Goal: Information Seeking & Learning: Learn about a topic

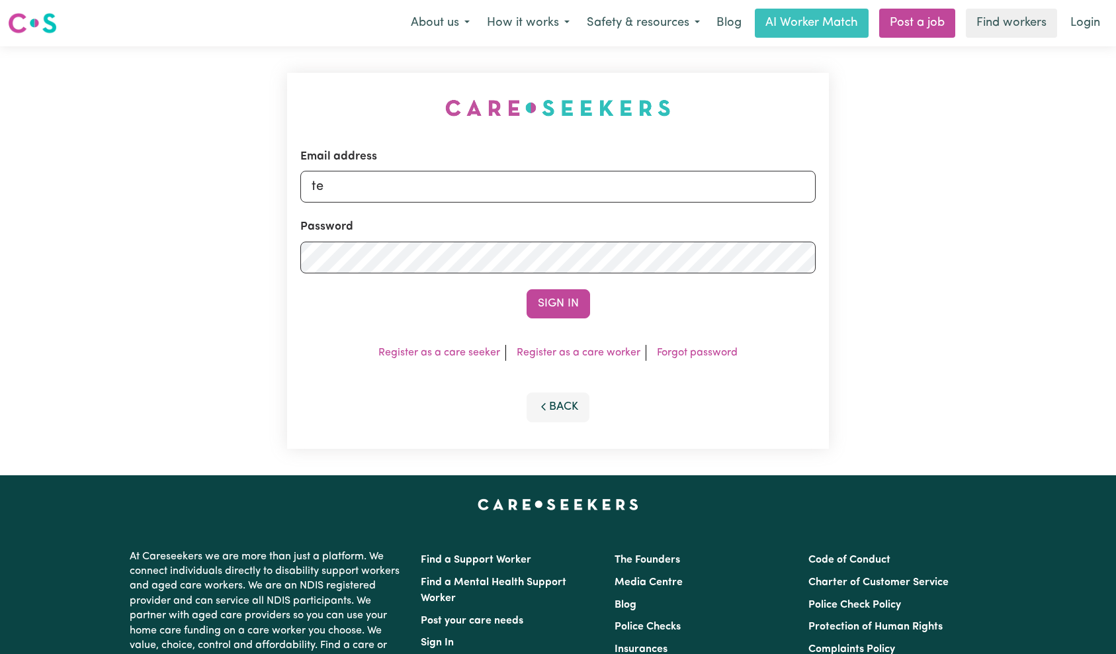
type input "[EMAIL_ADDRESS][DOMAIN_NAME]"
drag, startPoint x: 556, startPoint y: 303, endPoint x: 572, endPoint y: 296, distance: 16.9
click at [556, 303] on button "Sign In" at bounding box center [559, 303] width 64 height 29
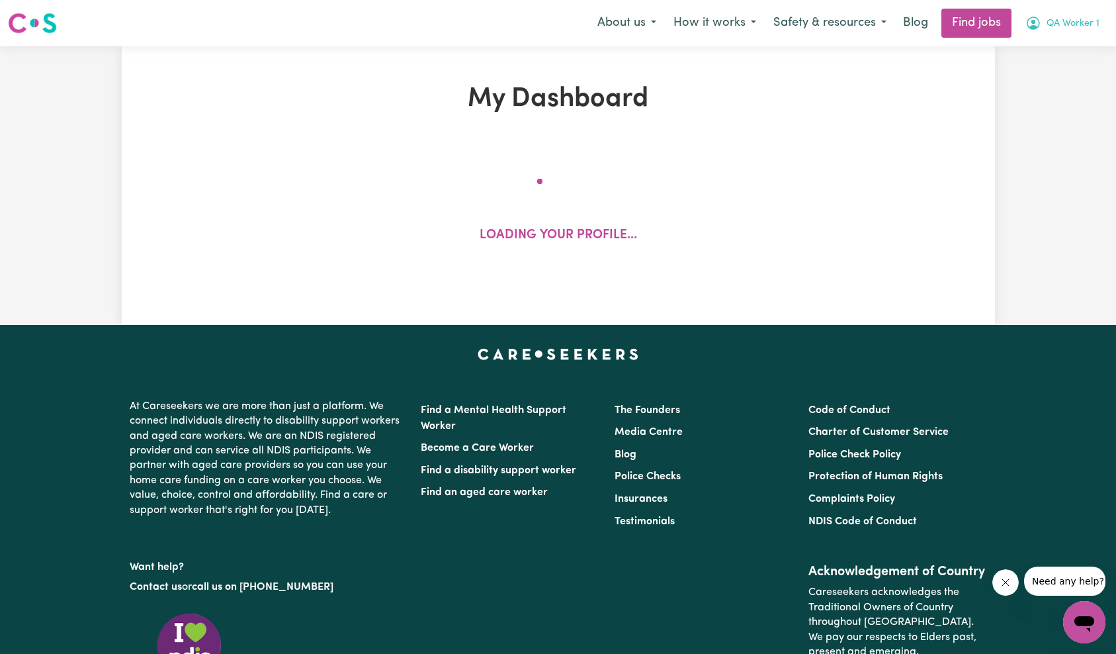
click at [1086, 35] on button "QA Worker 1" at bounding box center [1062, 23] width 91 height 28
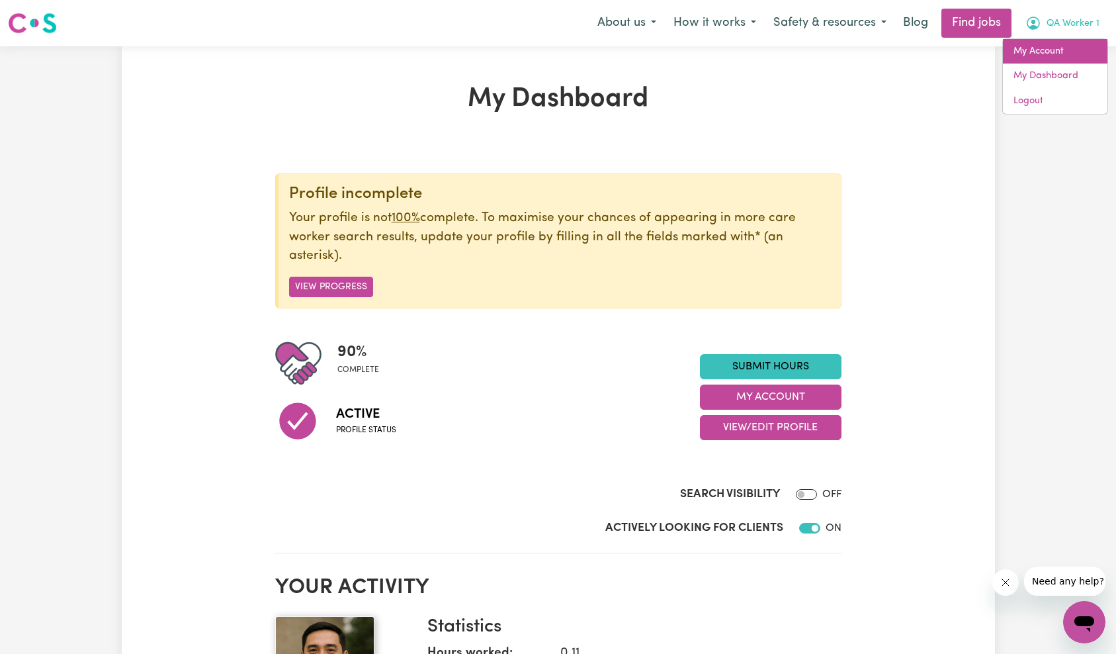
click at [1076, 51] on link "My Account" at bounding box center [1055, 51] width 105 height 25
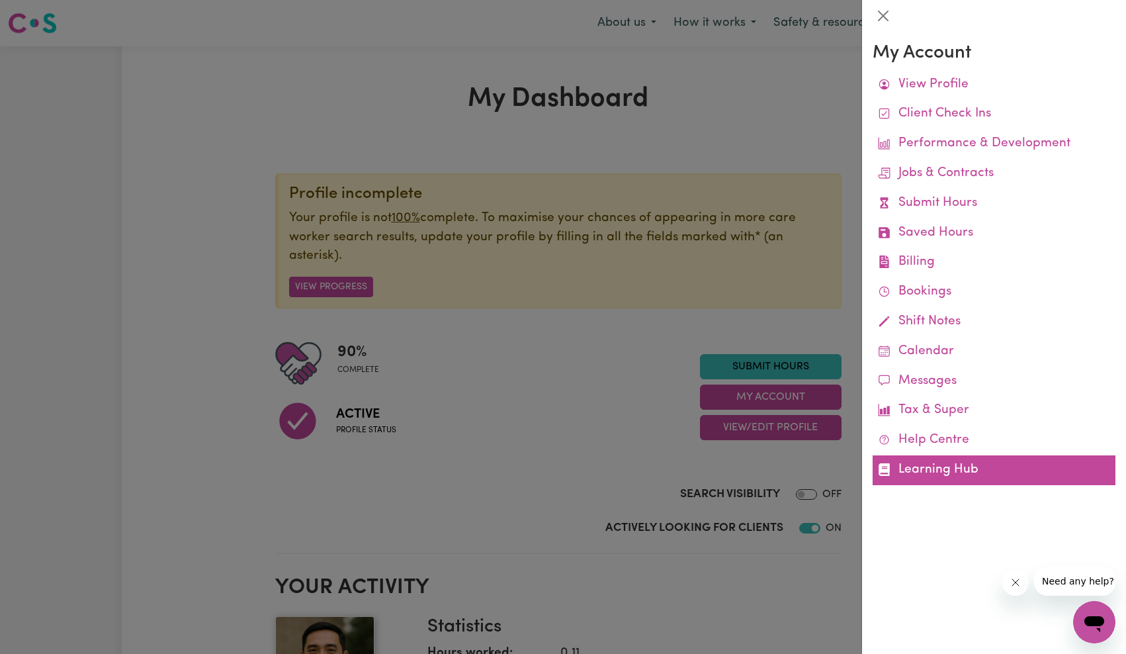
click at [927, 474] on link "Learning Hub" at bounding box center [993, 470] width 243 height 30
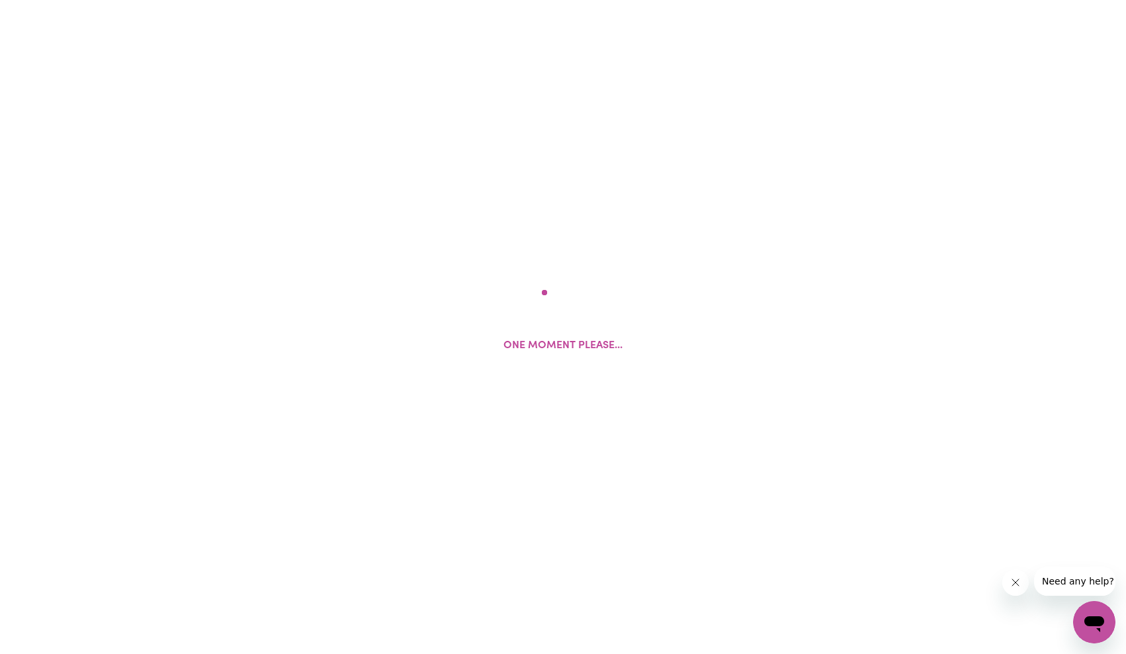
click at [1016, 583] on icon "Close message from company" at bounding box center [1014, 582] width 7 height 7
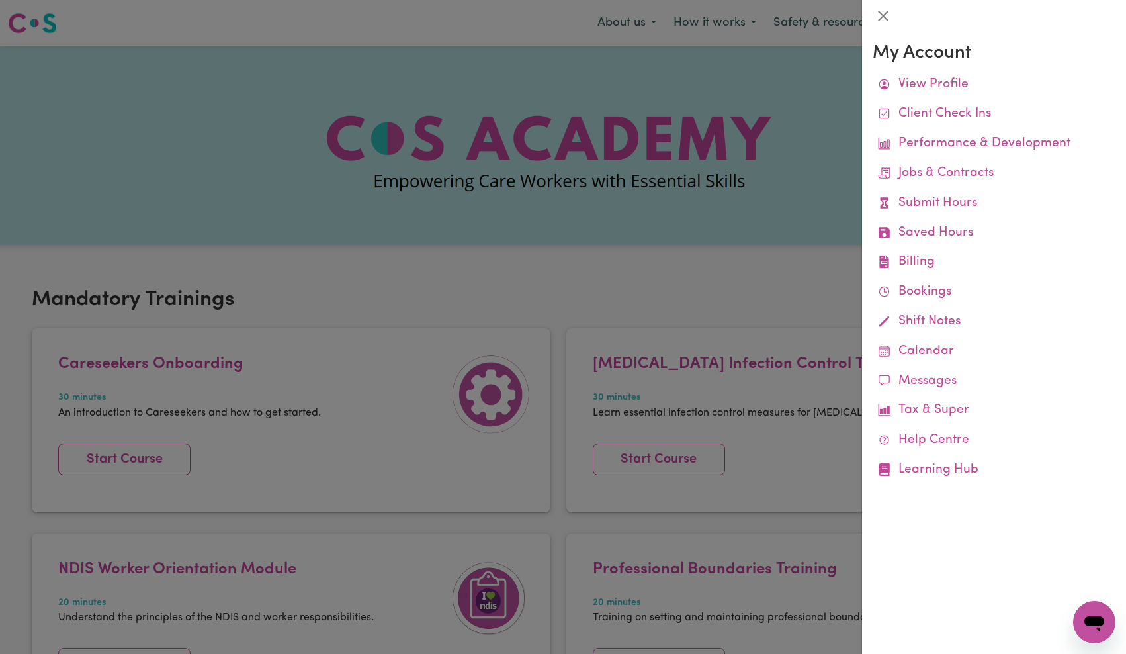
click at [758, 216] on div at bounding box center [563, 327] width 1126 height 654
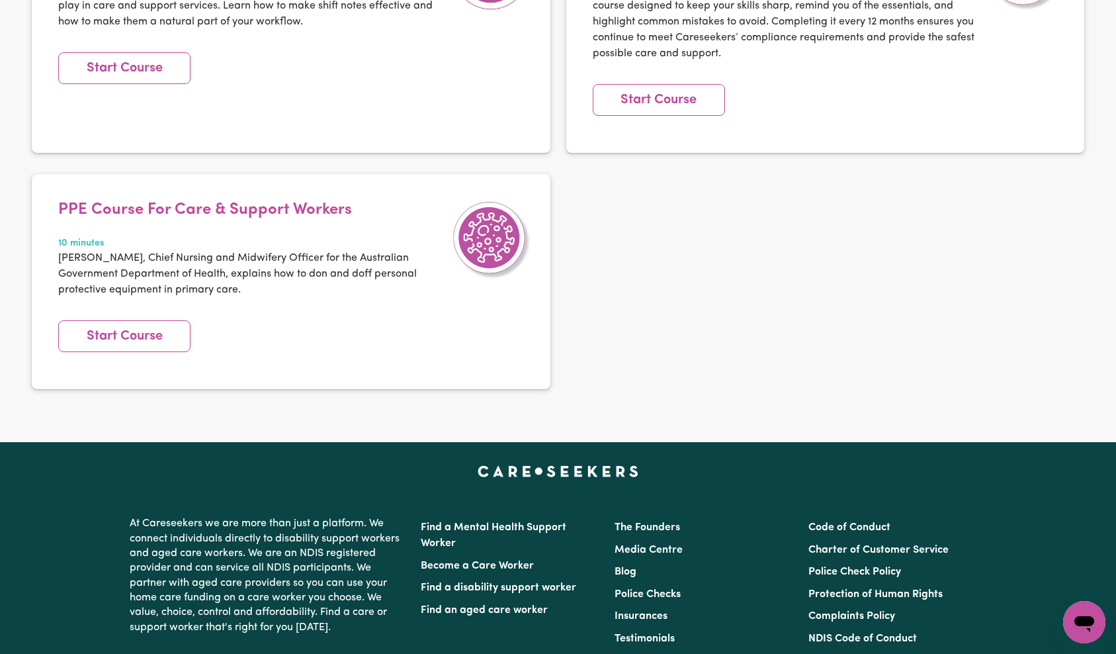
scroll to position [2858, 0]
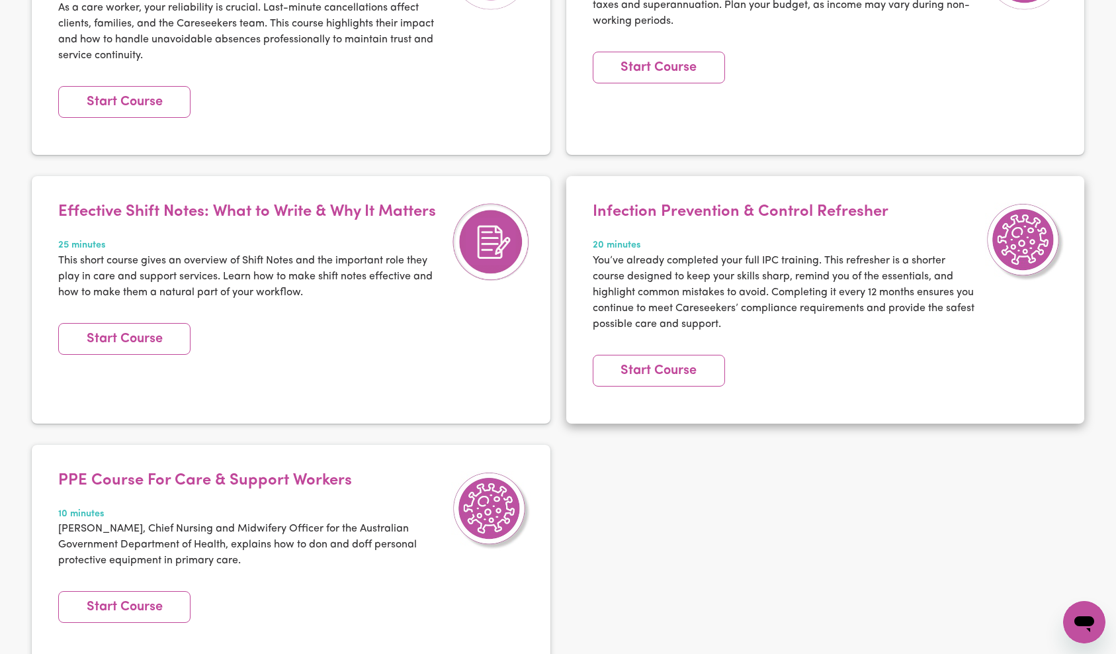
click at [896, 419] on article "Infection Prevention & Control Refresher 20 minutes You’ve already completed yo…" at bounding box center [825, 299] width 519 height 247
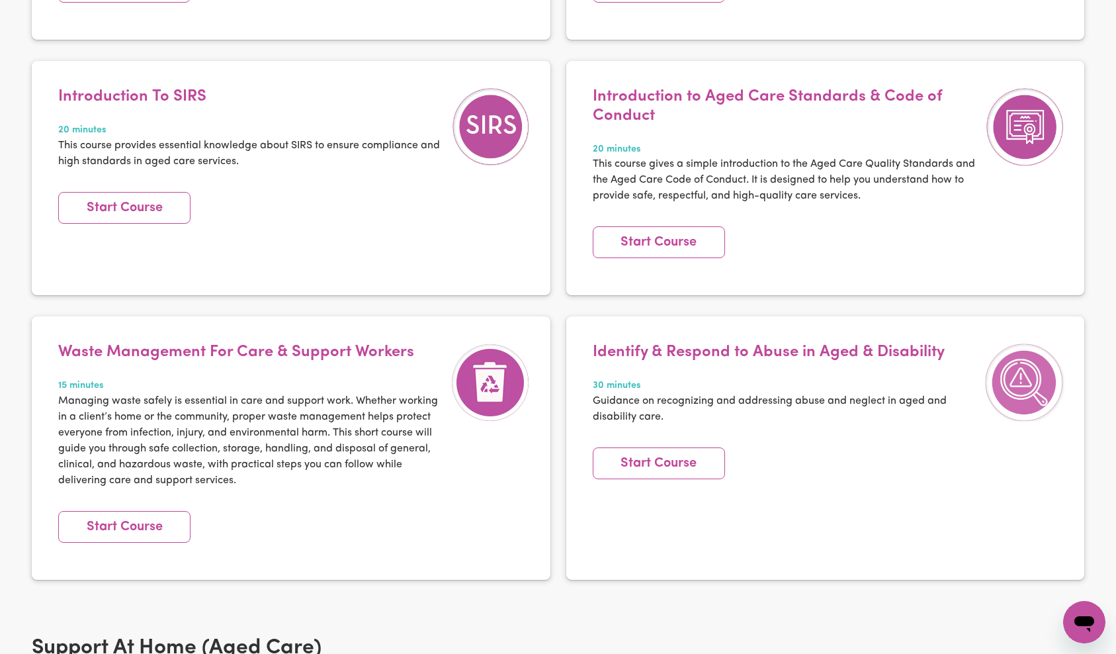
scroll to position [0, 0]
